Goal: Information Seeking & Learning: Compare options

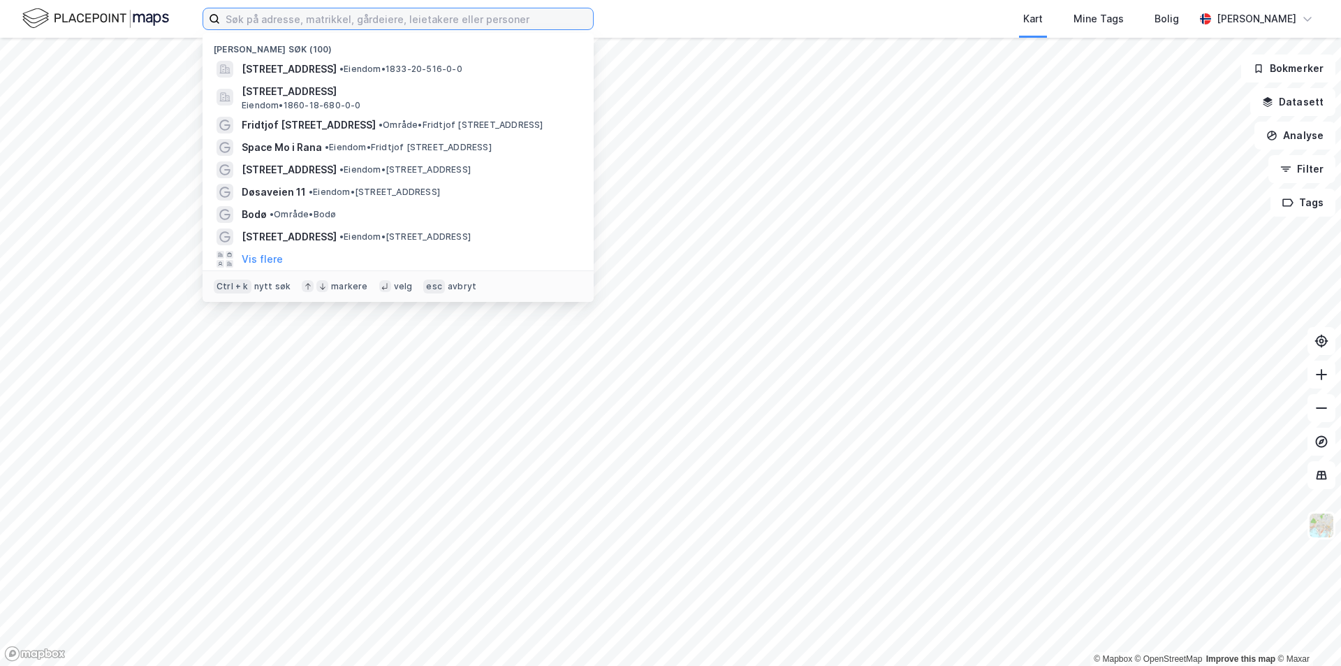
click at [298, 19] on input at bounding box center [406, 18] width 373 height 21
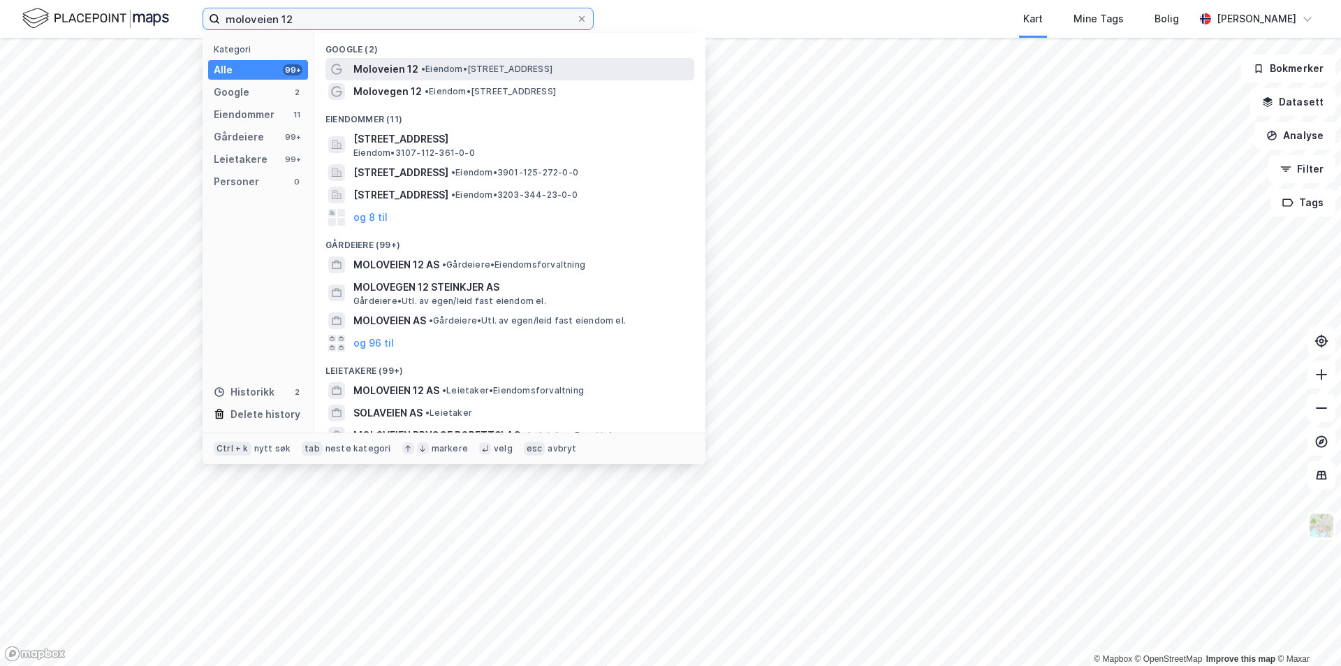
type input "moloveien 12"
click at [415, 74] on span "Moloveien 12" at bounding box center [386, 69] width 65 height 17
